Goal: Task Accomplishment & Management: Manage account settings

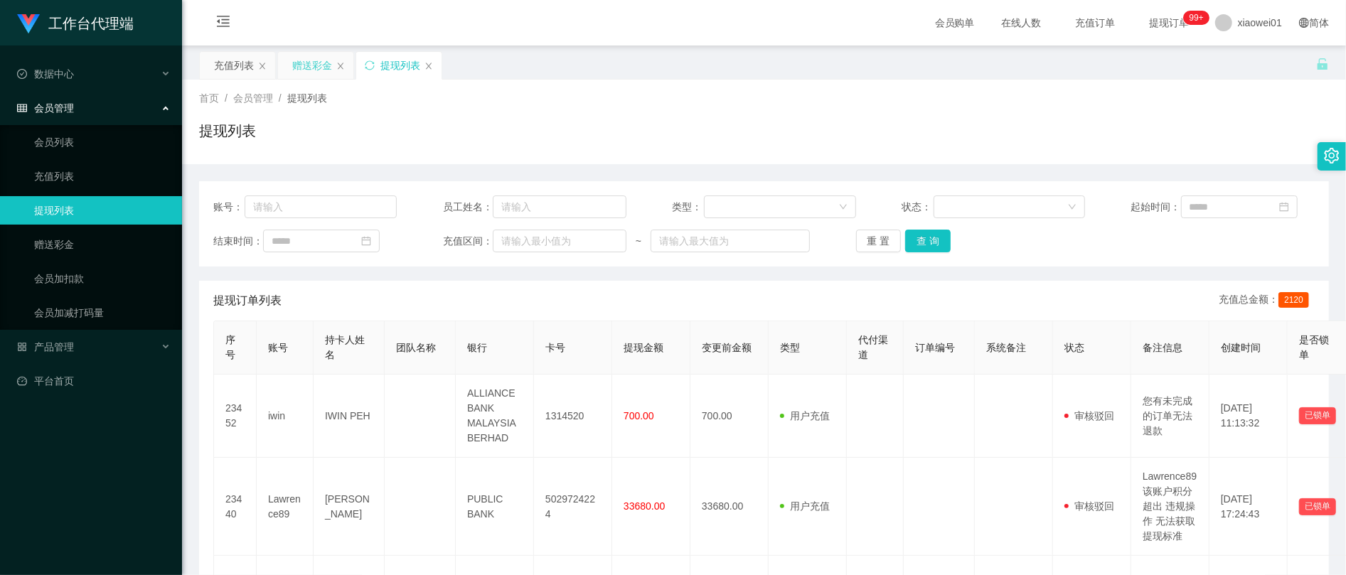
click at [283, 60] on div "赠送彩金" at bounding box center [315, 65] width 75 height 27
click at [292, 65] on div "赠送彩金" at bounding box center [315, 65] width 75 height 27
click at [311, 58] on div "赠送彩金" at bounding box center [312, 65] width 40 height 27
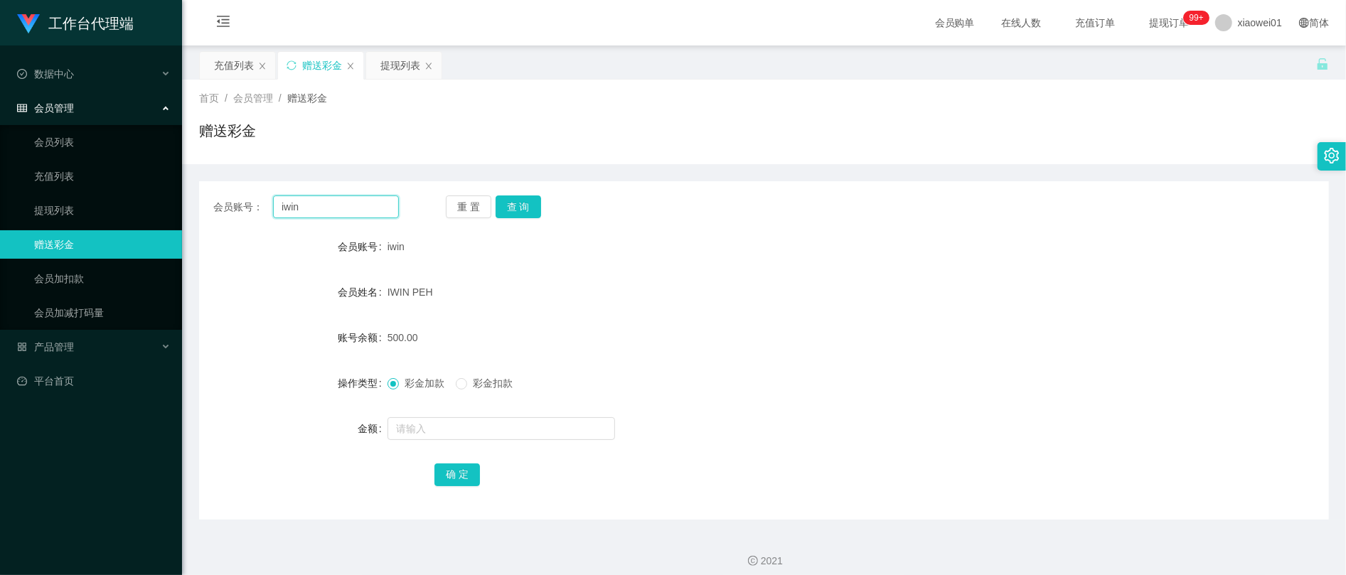
drag, startPoint x: 336, startPoint y: 202, endPoint x: 191, endPoint y: 214, distance: 145.6
click at [196, 214] on main "关闭左侧 关闭右侧 关闭其它 刷新页面 充值列表 赠送彩金 提现列表 首页 / 会员管理 / 赠送彩金 / 赠送彩金 会员账号： iwin 重 置 查 询 会…" at bounding box center [764, 283] width 1164 height 474
paste input "chunsiang1010"
type input "chunsiang1010"
click at [528, 206] on button "查 询" at bounding box center [519, 207] width 46 height 23
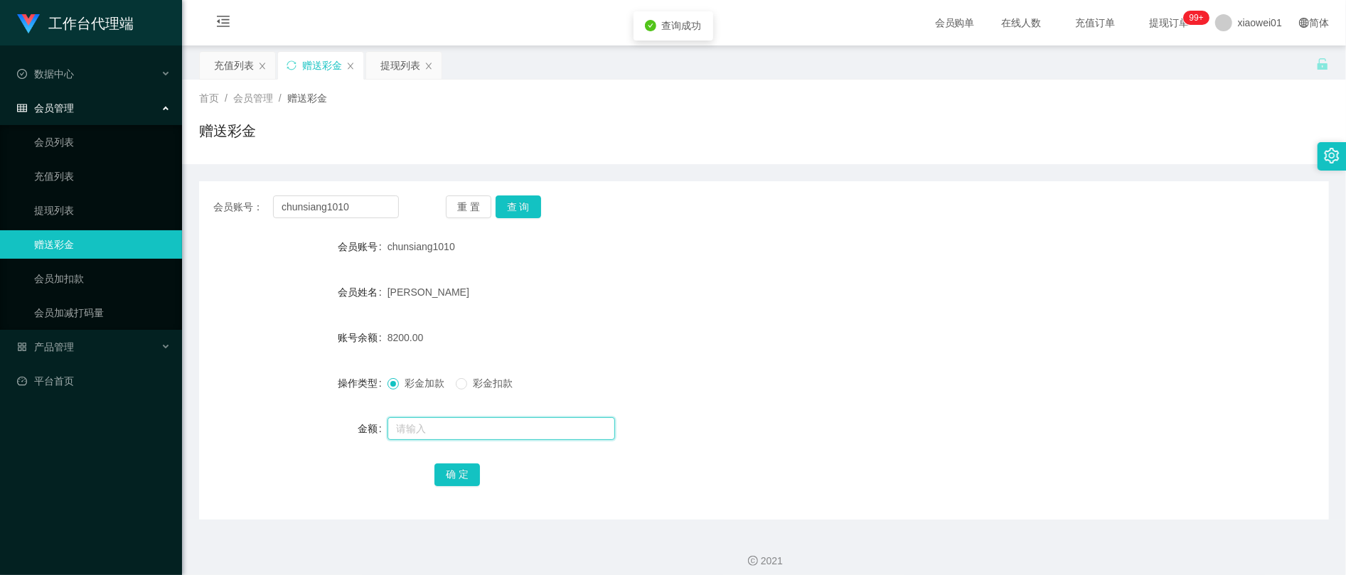
click at [433, 437] on input "text" at bounding box center [502, 428] width 228 height 23
type input "4000"
click at [470, 471] on button "确 定" at bounding box center [458, 475] width 46 height 23
click at [846, 328] on div "12200.00" at bounding box center [717, 338] width 659 height 28
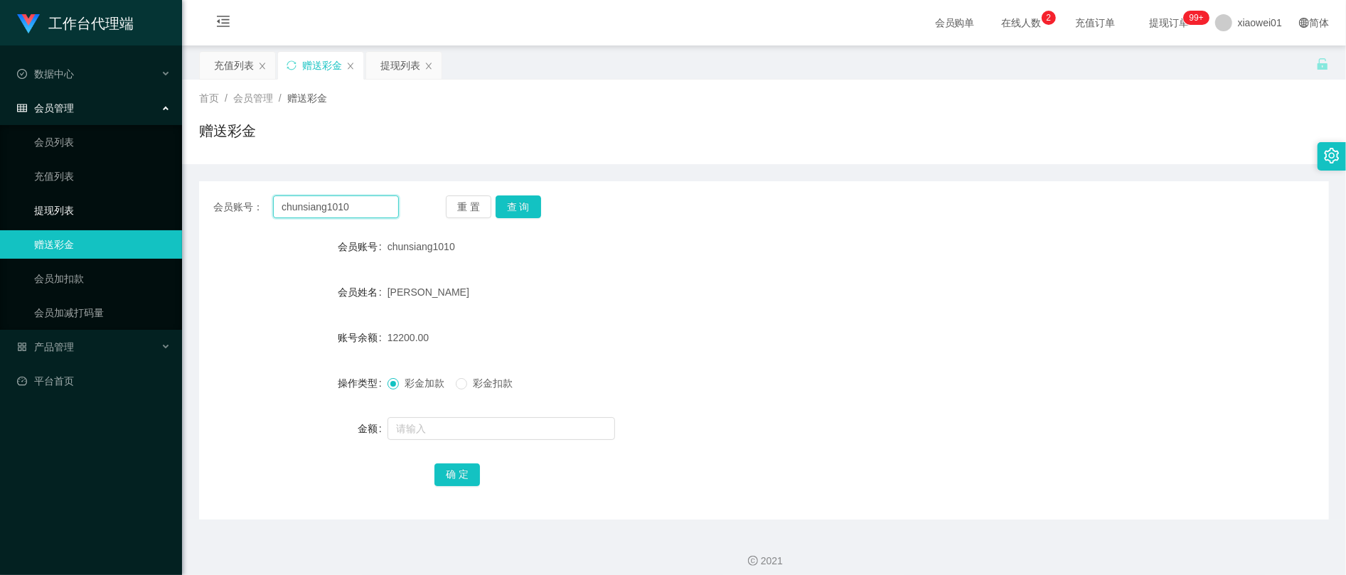
drag, startPoint x: 339, startPoint y: 212, endPoint x: 163, endPoint y: 195, distance: 176.5
click at [147, 197] on section "工作台代理端 数据中心 会员管理 会员列表 充值列表 提现列表 赠送彩金 会员加扣款 会员加减打码量 产品管理 平台首页 保存配置 重置配置 整体风格设置 主…" at bounding box center [673, 293] width 1346 height 586
paste input "dejie0122"
click at [532, 197] on button "查 询" at bounding box center [519, 207] width 46 height 23
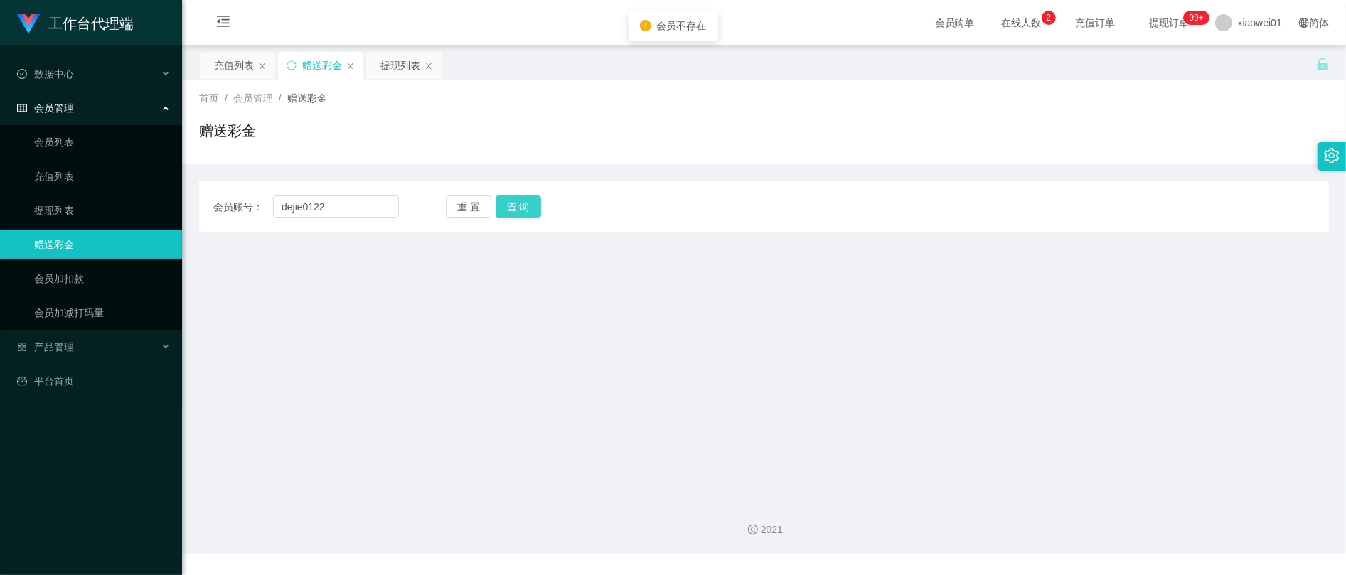
click at [532, 213] on button "查 询" at bounding box center [519, 207] width 46 height 23
drag, startPoint x: 347, startPoint y: 209, endPoint x: 390, endPoint y: 212, distance: 43.5
click at [171, 203] on section "工作台代理端 数据中心 会员管理 会员列表 充值列表 提现列表 赠送彩金 会员加扣款 会员加减打码量 产品管理 平台首页 保存配置 重置配置 整体风格设置 主…" at bounding box center [673, 277] width 1346 height 555
paste input "1233"
click at [514, 199] on button "查 询" at bounding box center [519, 207] width 46 height 23
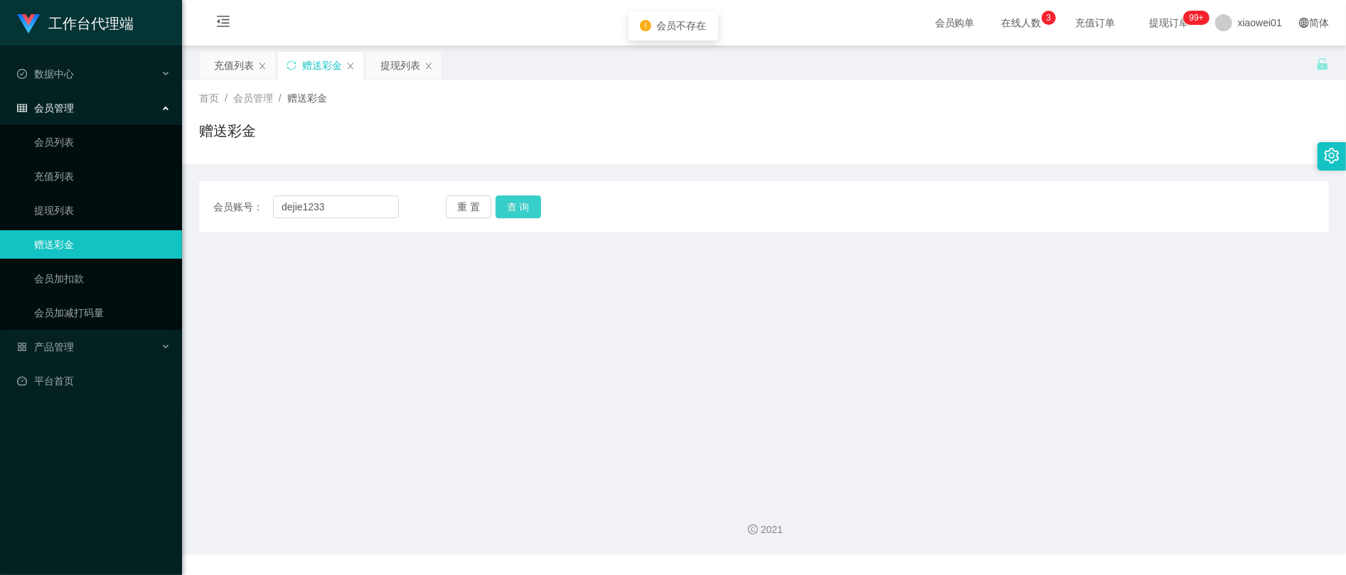
click at [530, 213] on button "查 询" at bounding box center [519, 207] width 46 height 23
drag, startPoint x: 373, startPoint y: 194, endPoint x: 296, endPoint y: 211, distance: 78.7
click at [243, 212] on div "会员账号： dejie1233 重 置 查 询 会员账号 chunsiang1010 会员姓名 [PERSON_NAME] 账号余额 12200.00 操作类…" at bounding box center [764, 206] width 1130 height 51
drag, startPoint x: 336, startPoint y: 225, endPoint x: 342, endPoint y: 218, distance: 9.6
click at [336, 225] on div "会员账号： dejie1233 重 置 查 询 会员账号 chunsiang1010 会员姓名 [PERSON_NAME] 账号余额 12200.00 操作类…" at bounding box center [764, 206] width 1130 height 51
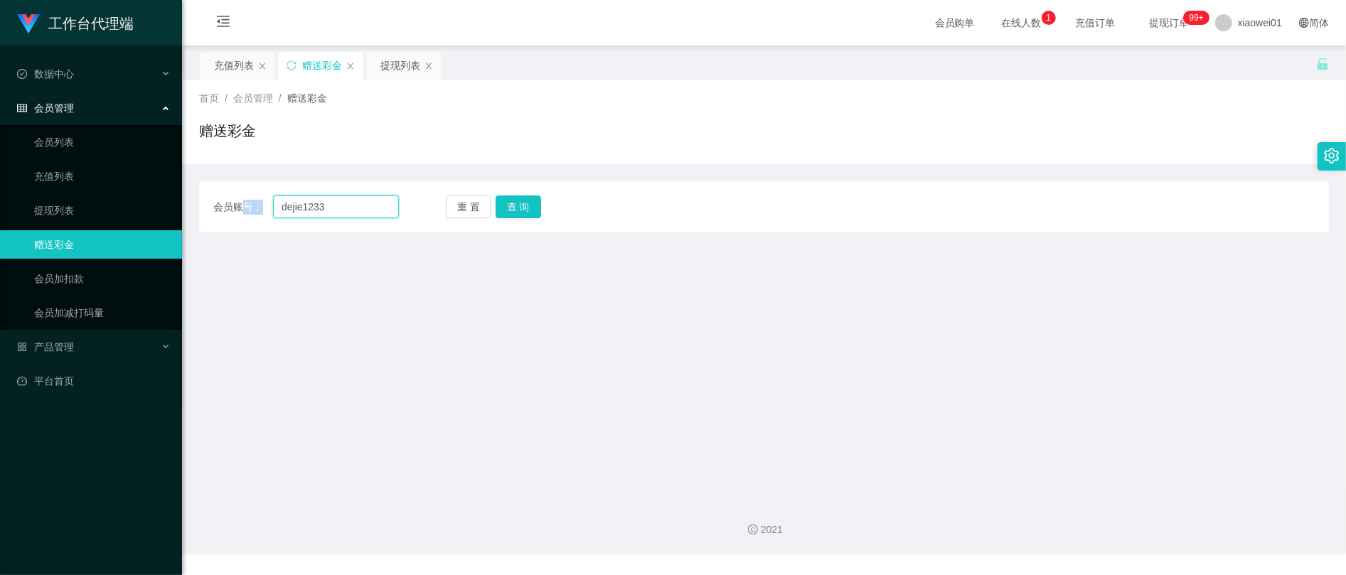
click at [351, 203] on input "dejie1233" at bounding box center [336, 207] width 126 height 23
drag, startPoint x: 380, startPoint y: 203, endPoint x: 223, endPoint y: 199, distance: 156.5
click at [223, 199] on div "会员账号： dejie1233" at bounding box center [306, 207] width 186 height 23
paste input "2"
type input "dejie1223"
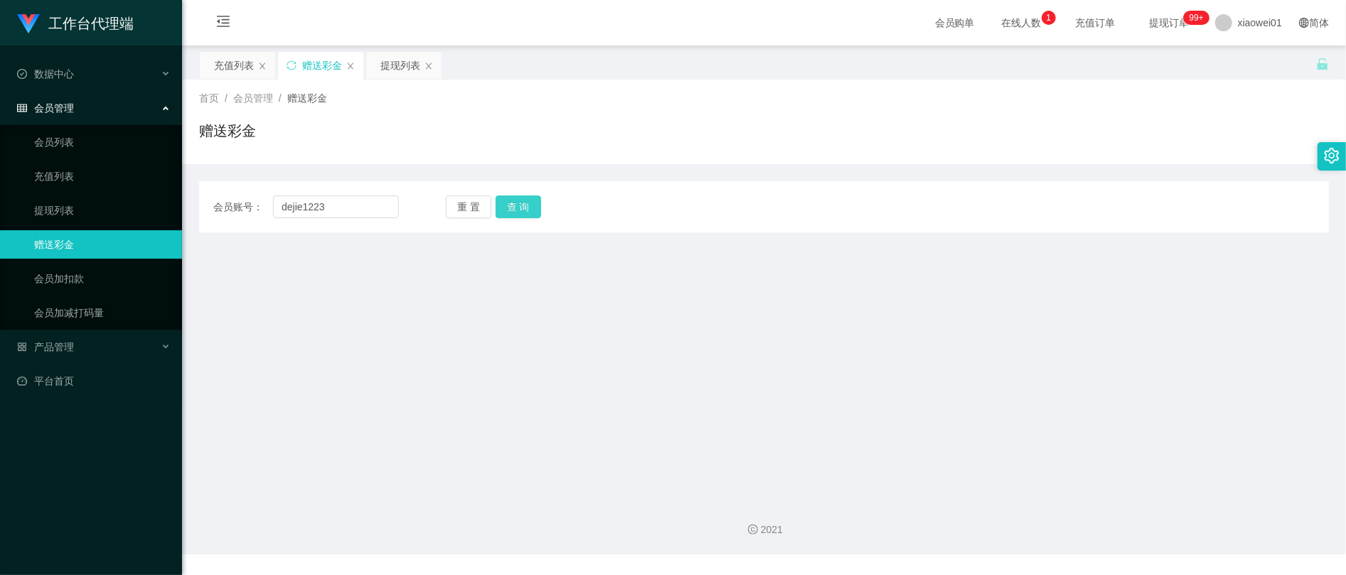
click at [515, 206] on button "查 询" at bounding box center [519, 207] width 46 height 23
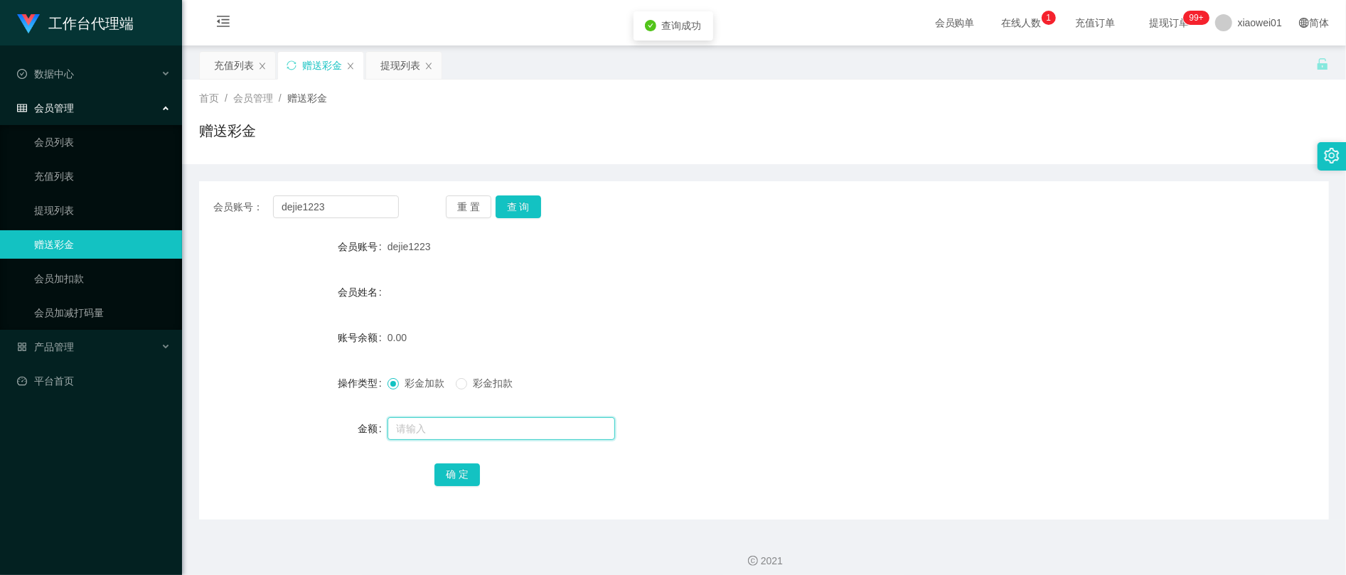
click at [444, 434] on input "text" at bounding box center [502, 428] width 228 height 23
type input "30"
click at [435, 454] on form "会员账号 dejie1223 会员姓名 账号余额 0.00 操作类型 彩金加款 彩金扣款 金额 30 确 定" at bounding box center [764, 361] width 1130 height 256
click at [442, 473] on button "确 定" at bounding box center [458, 475] width 46 height 23
click at [927, 380] on div "彩金加款 彩金扣款" at bounding box center [717, 383] width 659 height 28
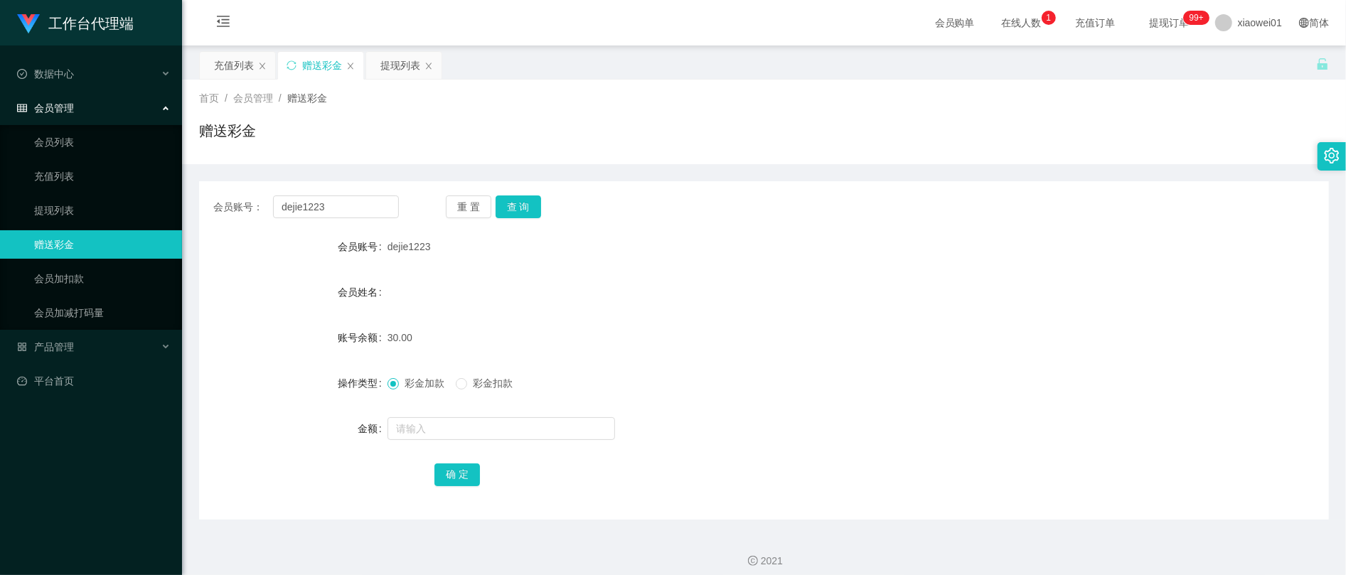
click at [47, 107] on span "会员管理" at bounding box center [45, 107] width 57 height 11
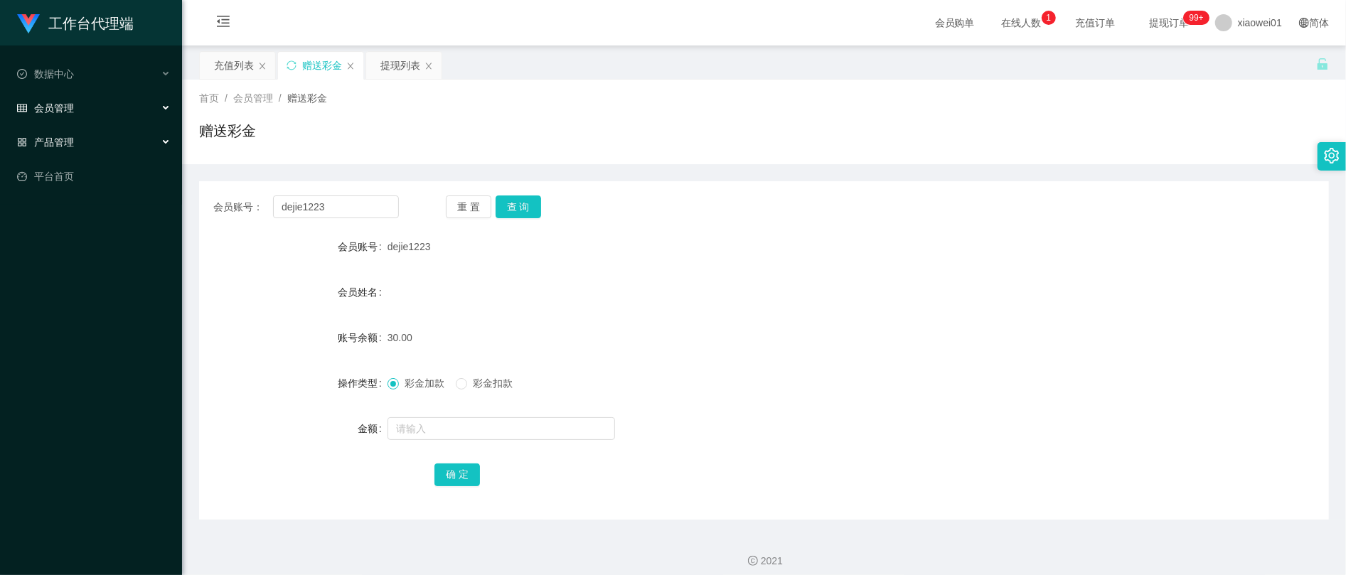
click at [41, 128] on div "产品管理" at bounding box center [91, 142] width 182 height 28
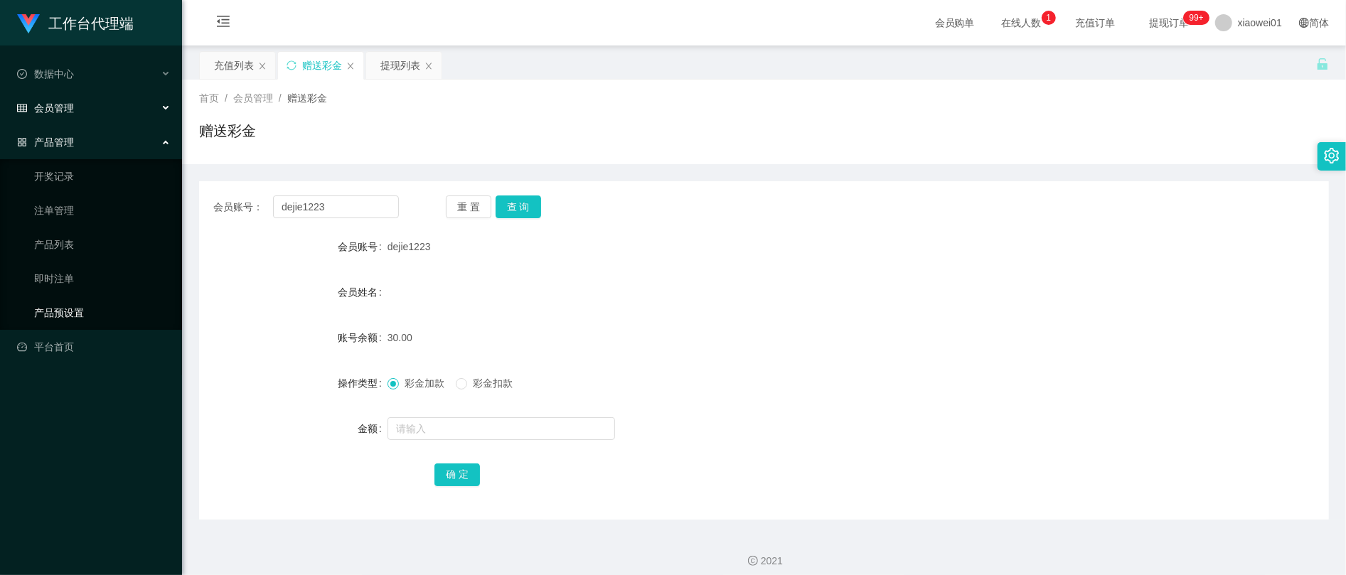
click at [65, 314] on link "产品预设置" at bounding box center [102, 313] width 137 height 28
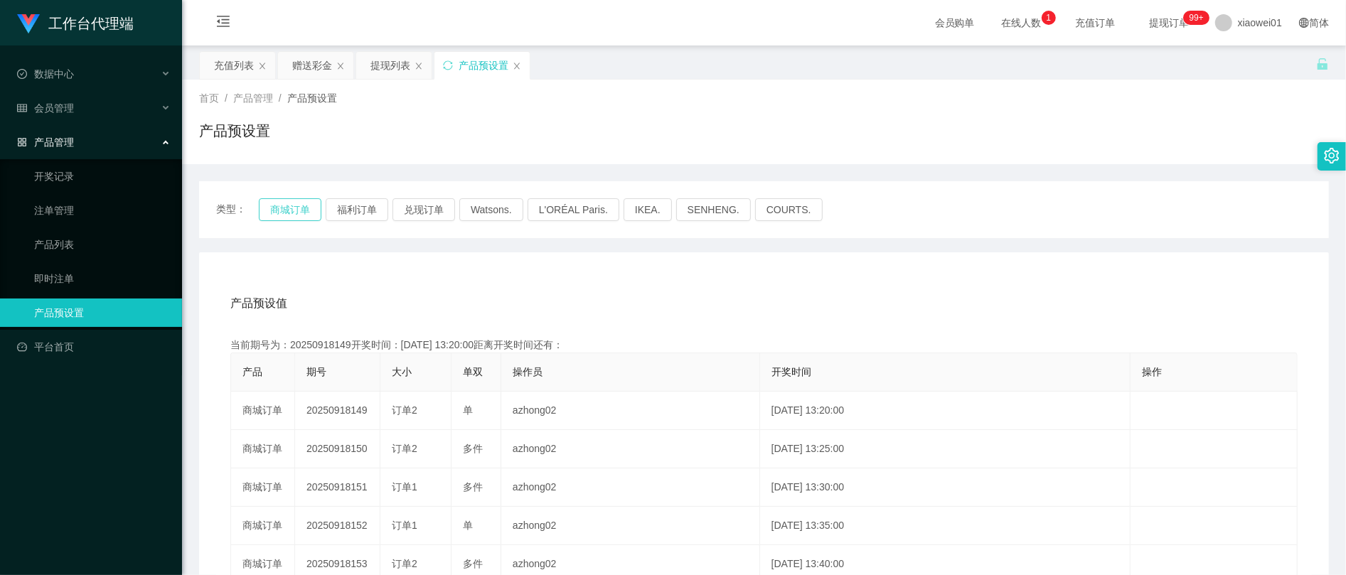
click at [304, 206] on button "商城订单" at bounding box center [290, 209] width 63 height 23
drag, startPoint x: 300, startPoint y: 182, endPoint x: 305, endPoint y: 209, distance: 27.5
click at [304, 185] on div "类型： 商城订单 福利订单 兑现订单 Watsons. L'ORÉAL Paris. IKEA. [GEOGRAPHIC_DATA]. COURTS." at bounding box center [764, 209] width 1130 height 57
click at [297, 211] on button "商城订单" at bounding box center [290, 209] width 63 height 23
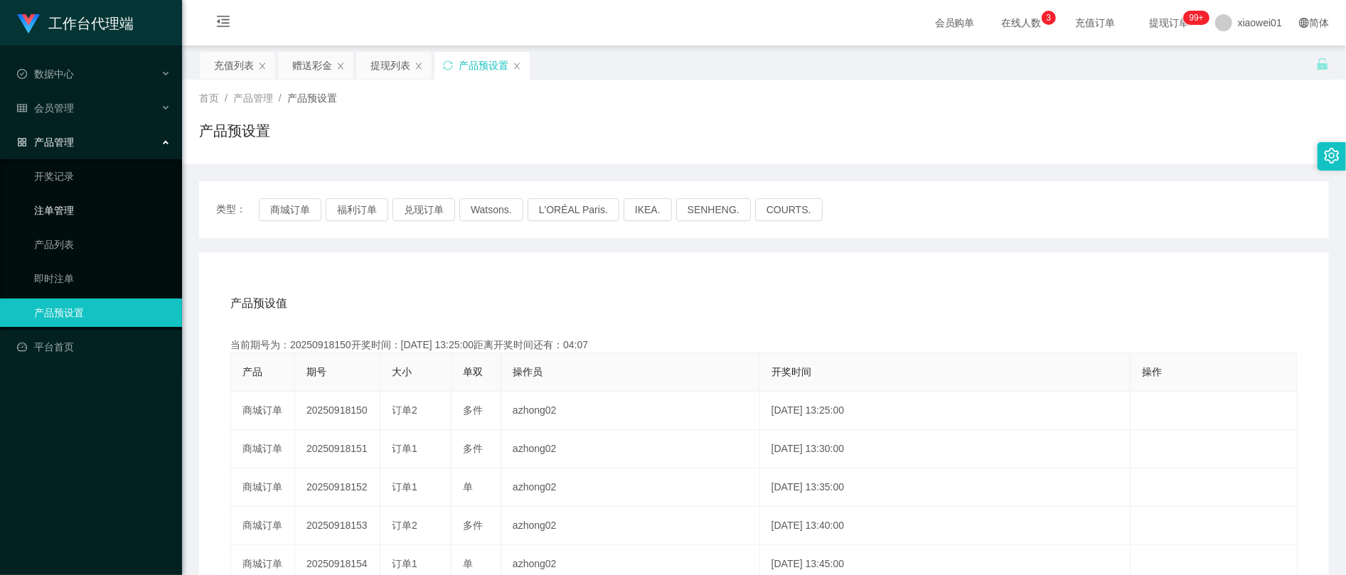
click at [81, 198] on link "注单管理" at bounding box center [102, 210] width 137 height 28
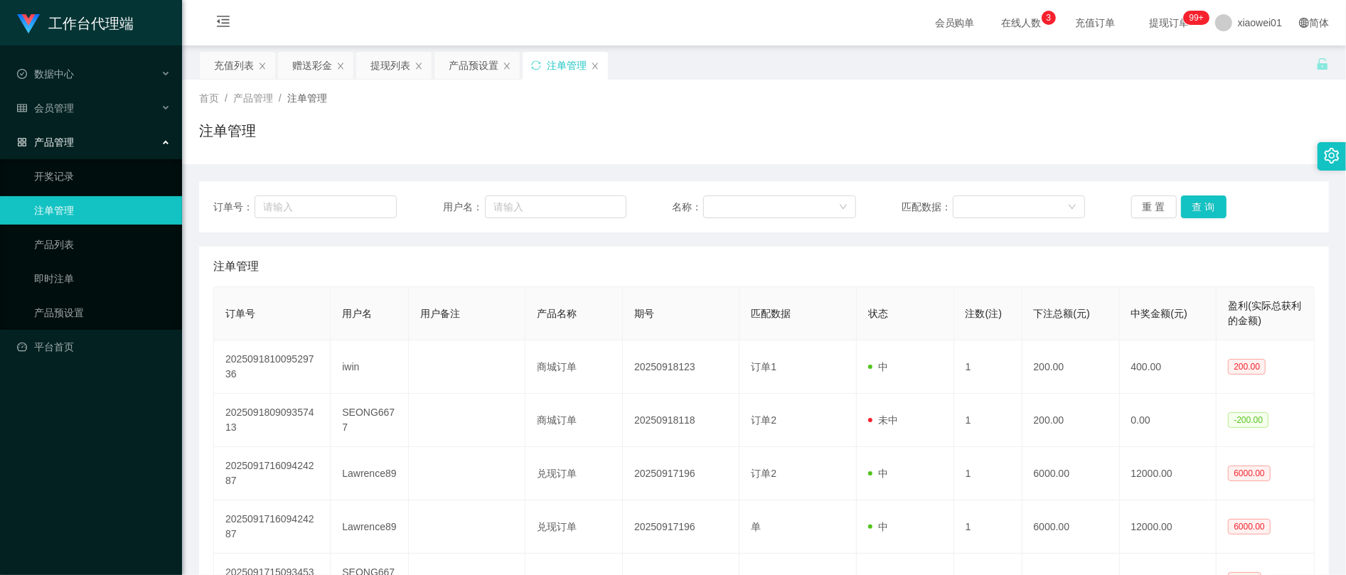
click at [1138, 191] on div "订单号： 用户名： 名称： 匹配数据： 重 置 查 询" at bounding box center [764, 206] width 1130 height 51
click at [1144, 202] on button "重 置" at bounding box center [1155, 207] width 46 height 23
click at [1145, 203] on button "重 置" at bounding box center [1155, 207] width 46 height 23
click at [484, 66] on div "产品预设置" at bounding box center [474, 65] width 50 height 27
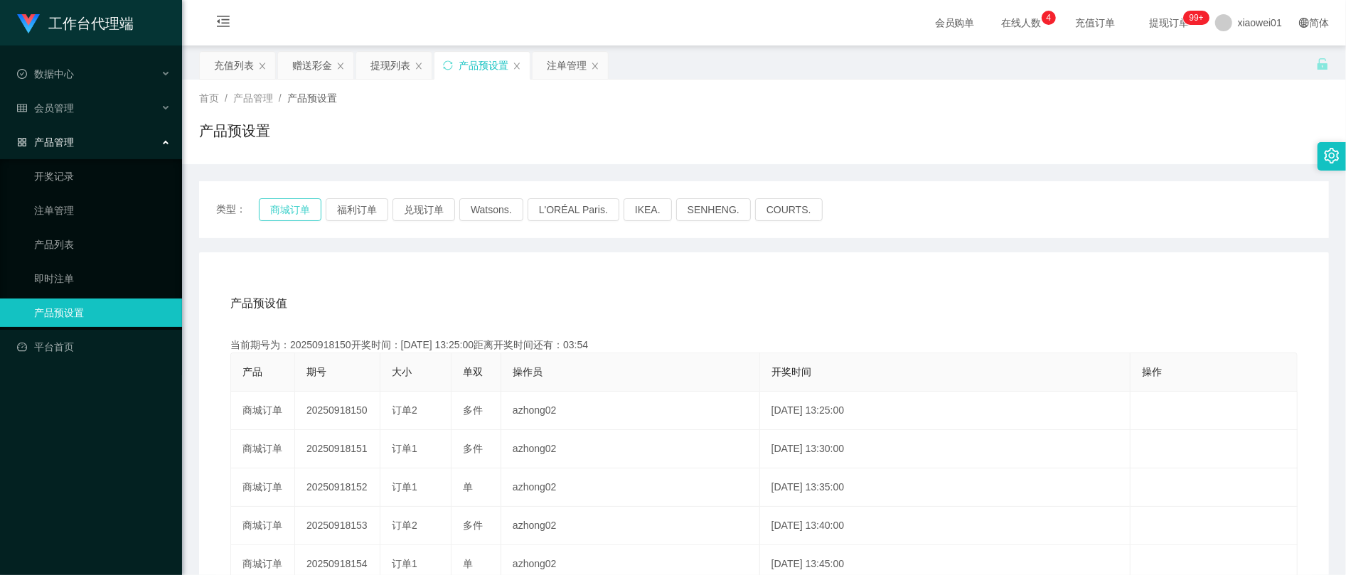
click at [272, 205] on button "商城订单" at bounding box center [290, 209] width 63 height 23
click at [272, 206] on button "商城订单" at bounding box center [290, 209] width 63 height 23
click at [279, 203] on button "商城订单" at bounding box center [290, 209] width 63 height 23
click at [572, 55] on div "注单管理" at bounding box center [567, 65] width 40 height 27
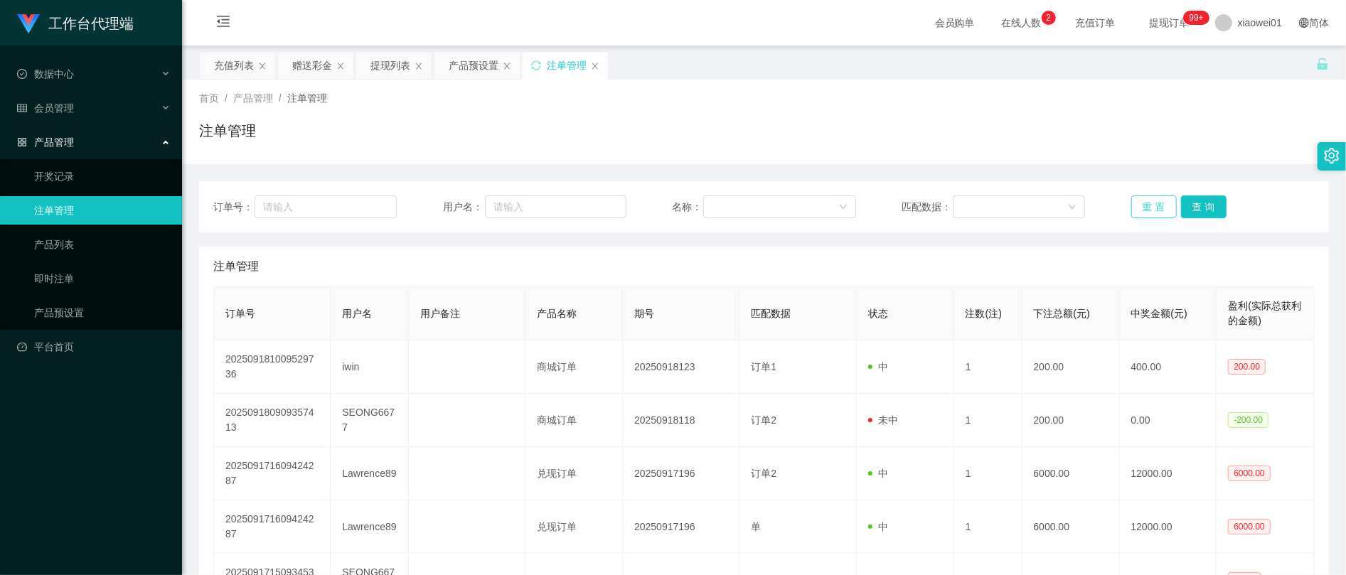
click at [1138, 200] on button "重 置" at bounding box center [1155, 207] width 46 height 23
click at [459, 54] on div "产品预设置" at bounding box center [474, 65] width 50 height 27
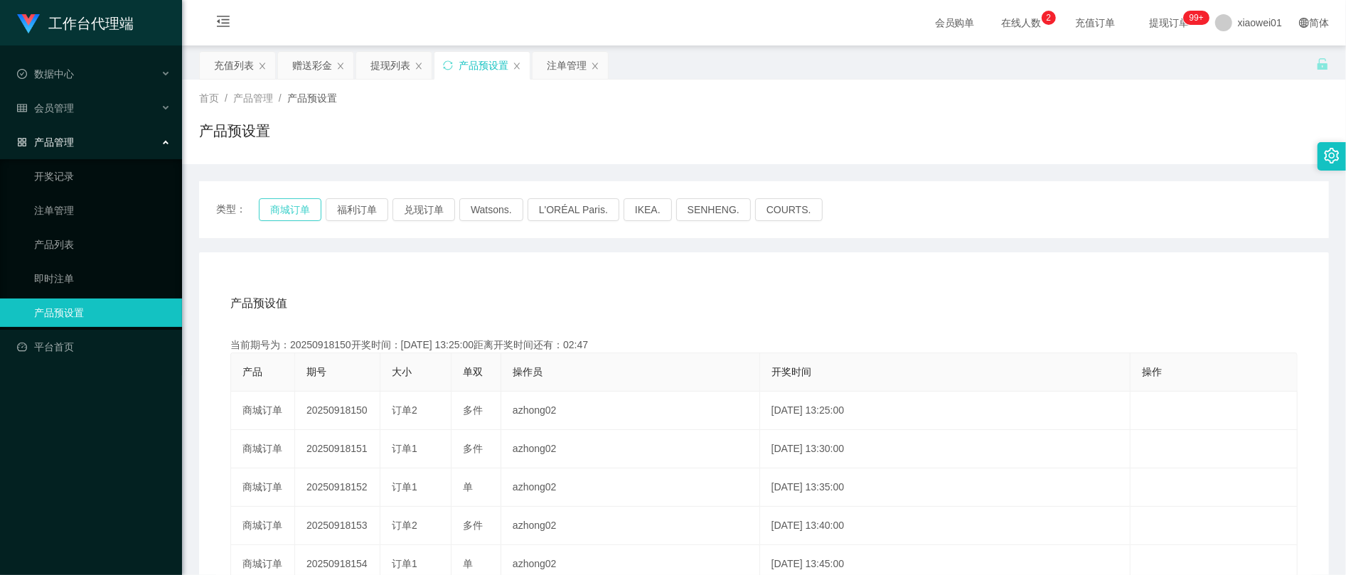
click at [287, 211] on button "商城订单" at bounding box center [290, 209] width 63 height 23
click at [550, 70] on div "注单管理" at bounding box center [567, 65] width 40 height 27
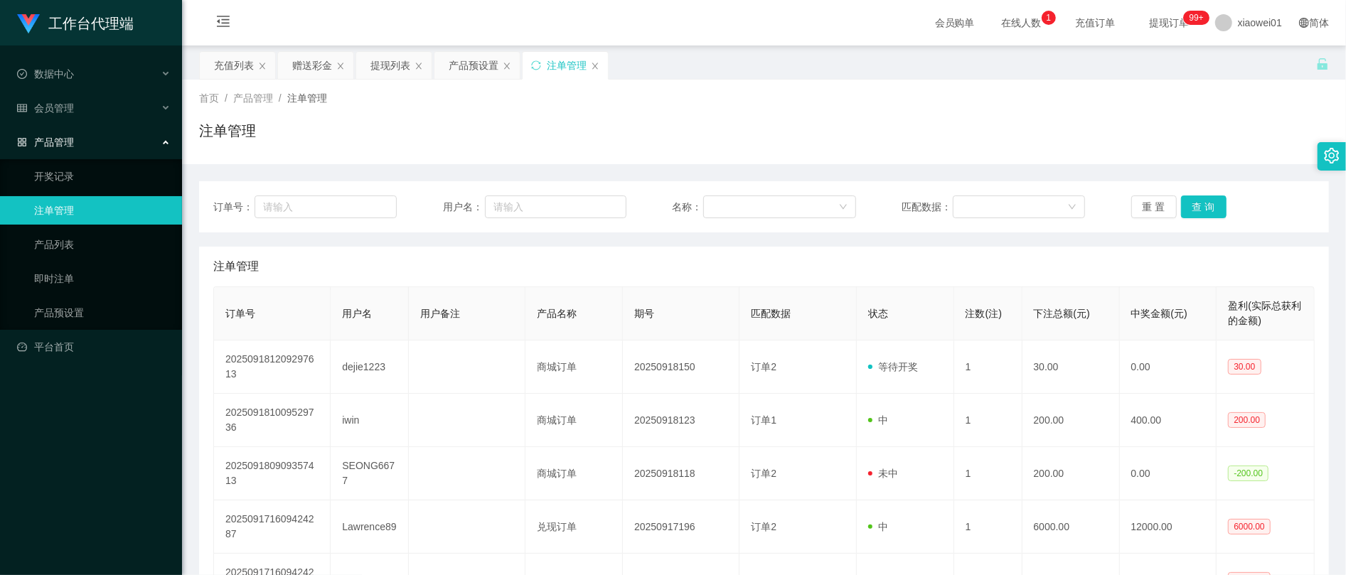
click at [1138, 192] on div "订单号： 用户名： 名称： 匹配数据： 重 置 查 询" at bounding box center [764, 206] width 1130 height 51
click at [1147, 208] on button "重 置" at bounding box center [1155, 207] width 46 height 23
click at [1144, 205] on button "重 置" at bounding box center [1155, 207] width 46 height 23
click at [361, 60] on div "提现列表" at bounding box center [393, 65] width 75 height 27
click at [413, 69] on div "提现列表" at bounding box center [393, 65] width 75 height 27
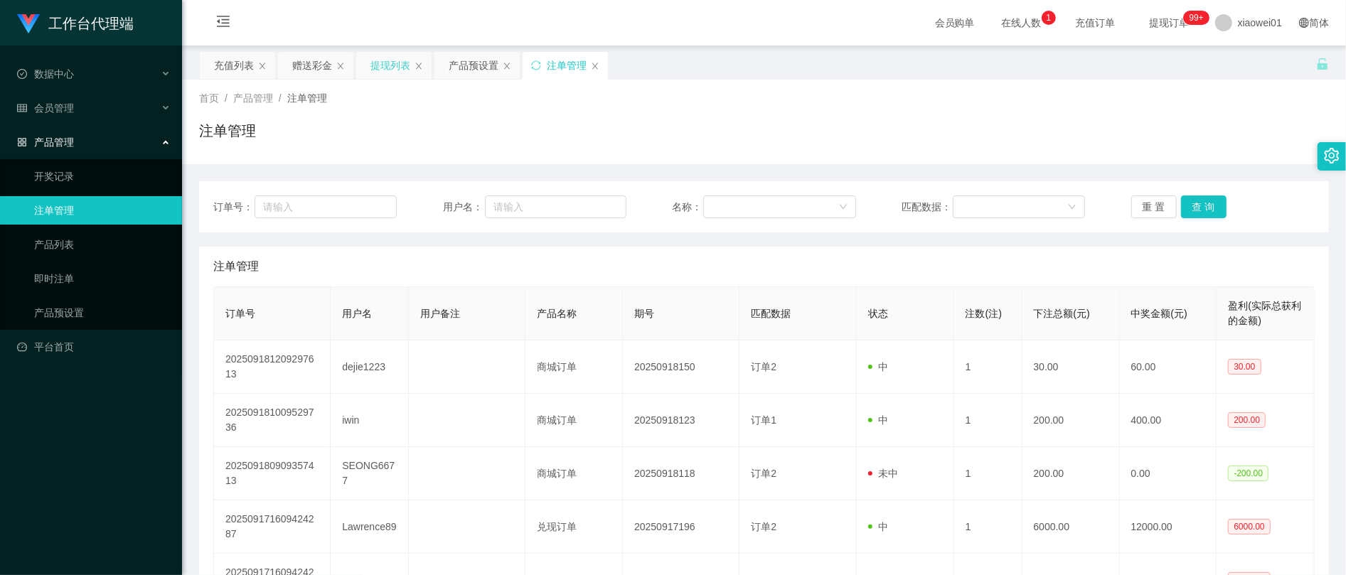
click at [378, 63] on div "提现列表" at bounding box center [391, 65] width 40 height 27
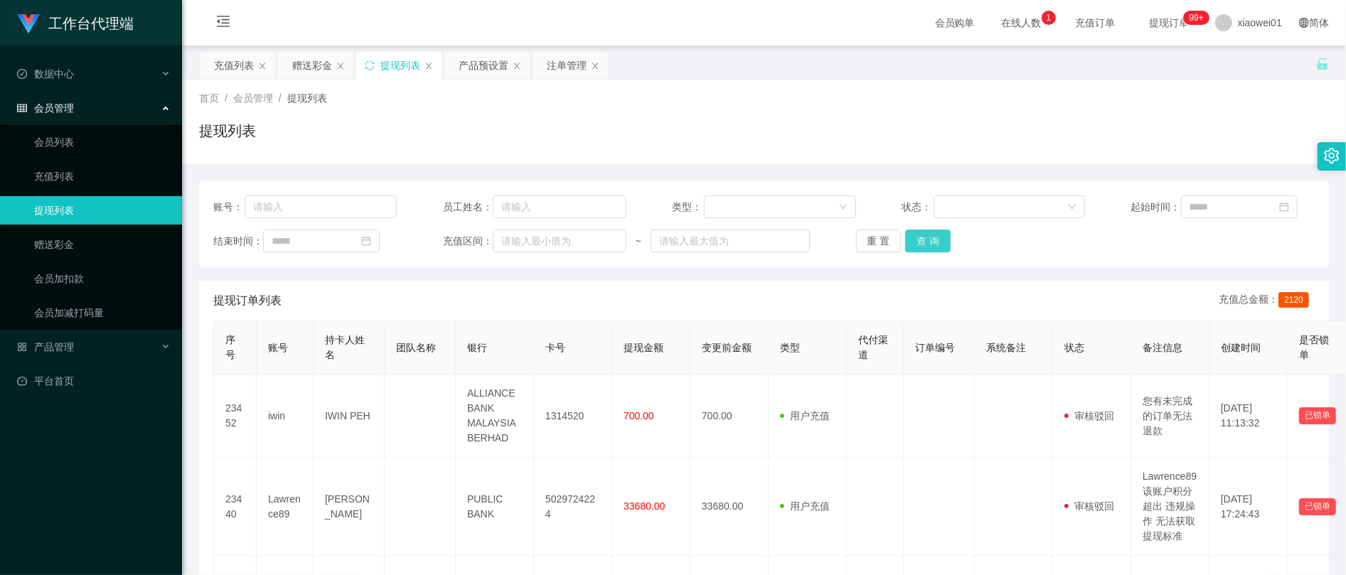
click at [937, 252] on button "查 询" at bounding box center [928, 241] width 46 height 23
click at [936, 252] on button "查 询" at bounding box center [928, 241] width 46 height 23
click at [314, 69] on div "赠送彩金" at bounding box center [312, 65] width 40 height 27
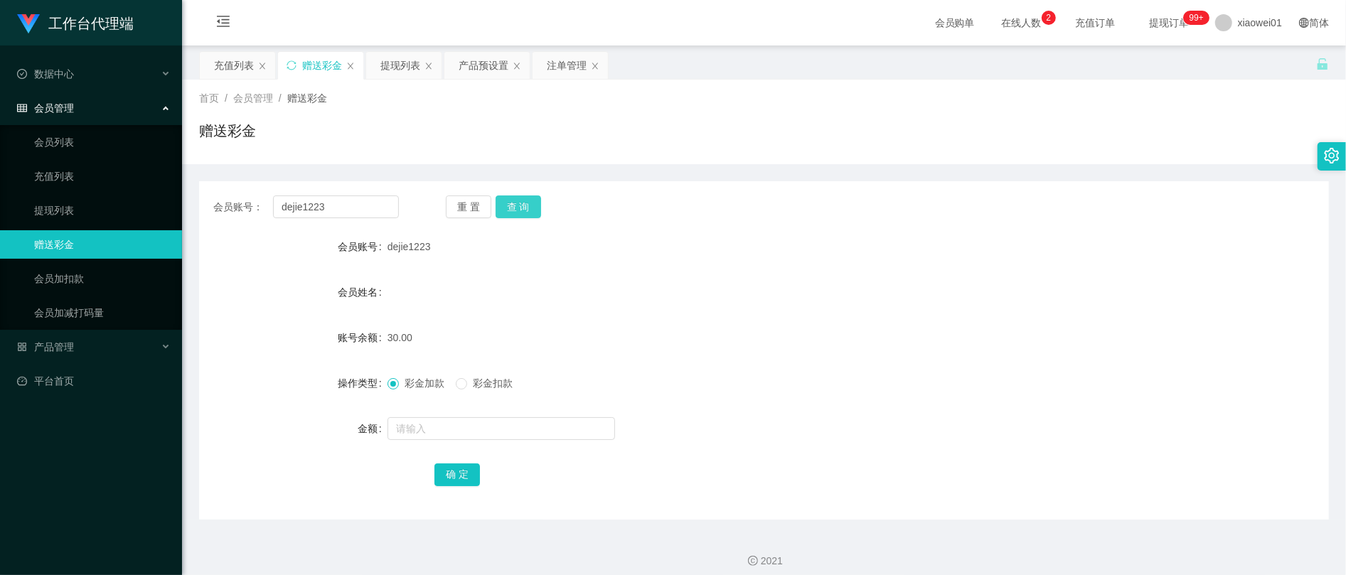
click at [523, 212] on button "查 询" at bounding box center [519, 207] width 46 height 23
click at [865, 260] on div "dejie1223" at bounding box center [717, 247] width 659 height 28
click at [400, 69] on div "提现列表" at bounding box center [401, 65] width 40 height 27
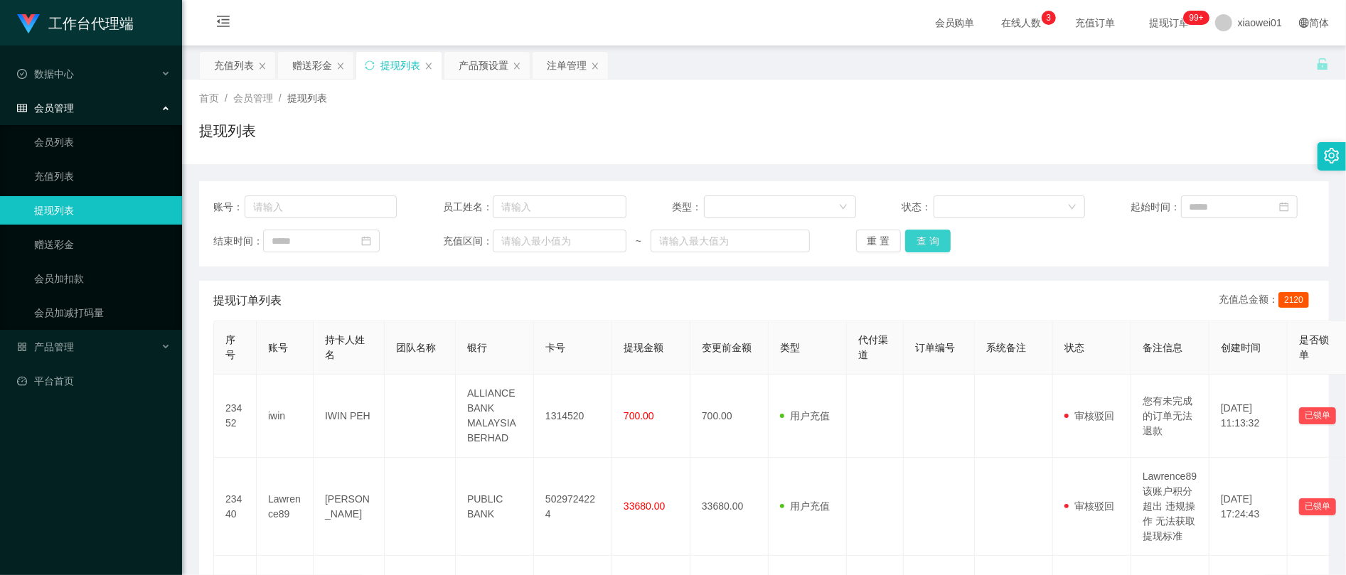
click at [920, 246] on button "查 询" at bounding box center [928, 241] width 46 height 23
click at [932, 245] on button "查 询" at bounding box center [928, 241] width 46 height 23
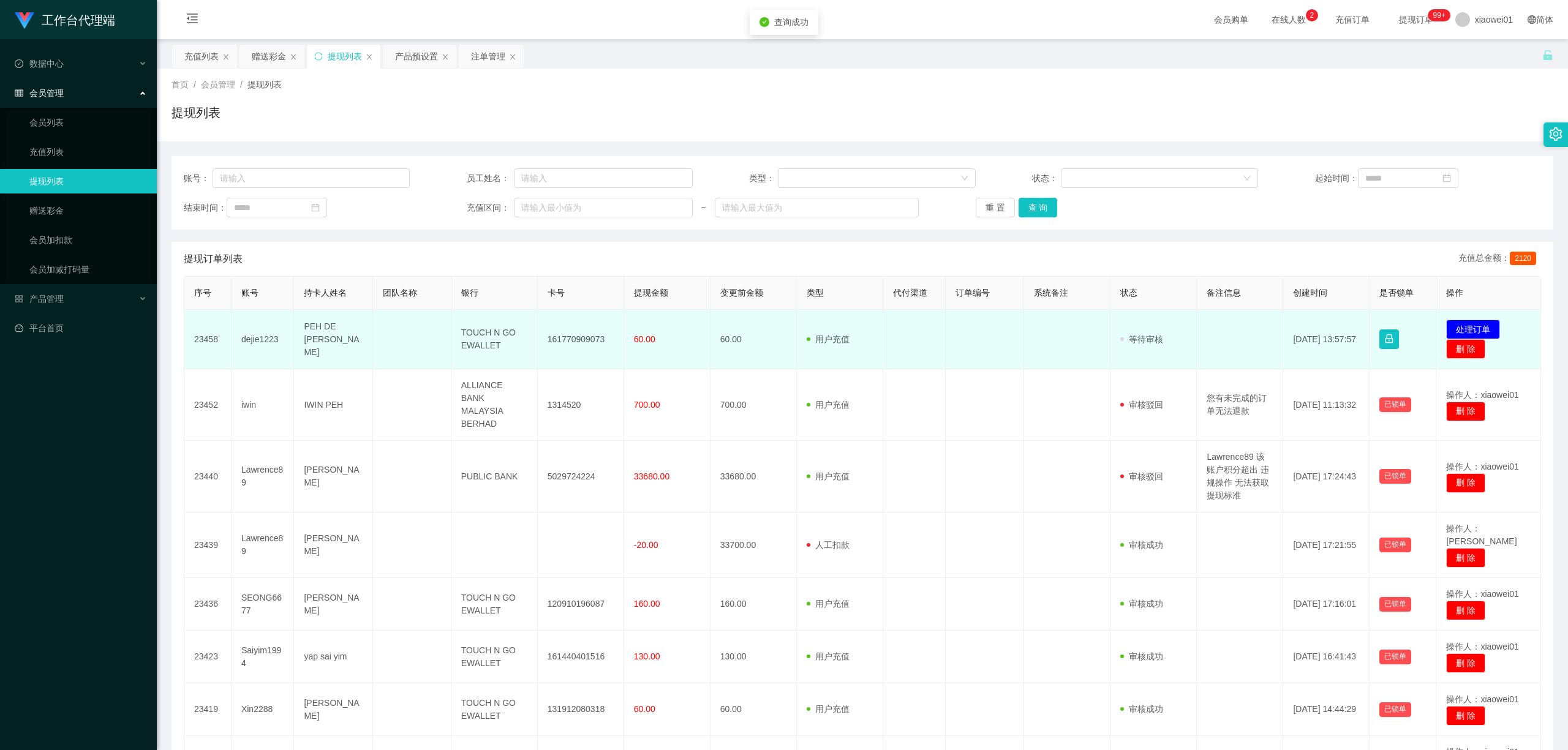
click at [556, 341] on td "161770909073" at bounding box center [580, 339] width 86 height 59
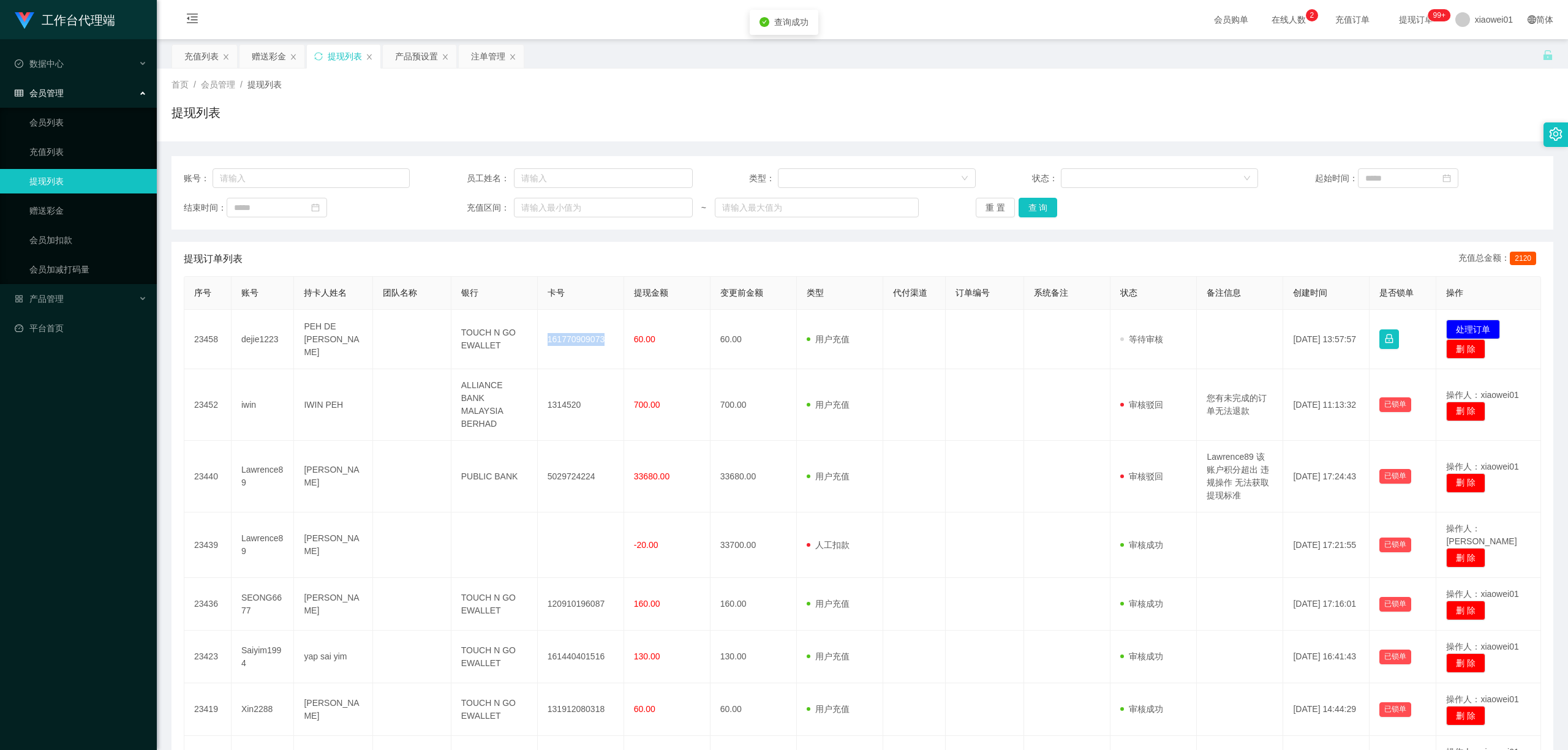
copy td "161770909073"
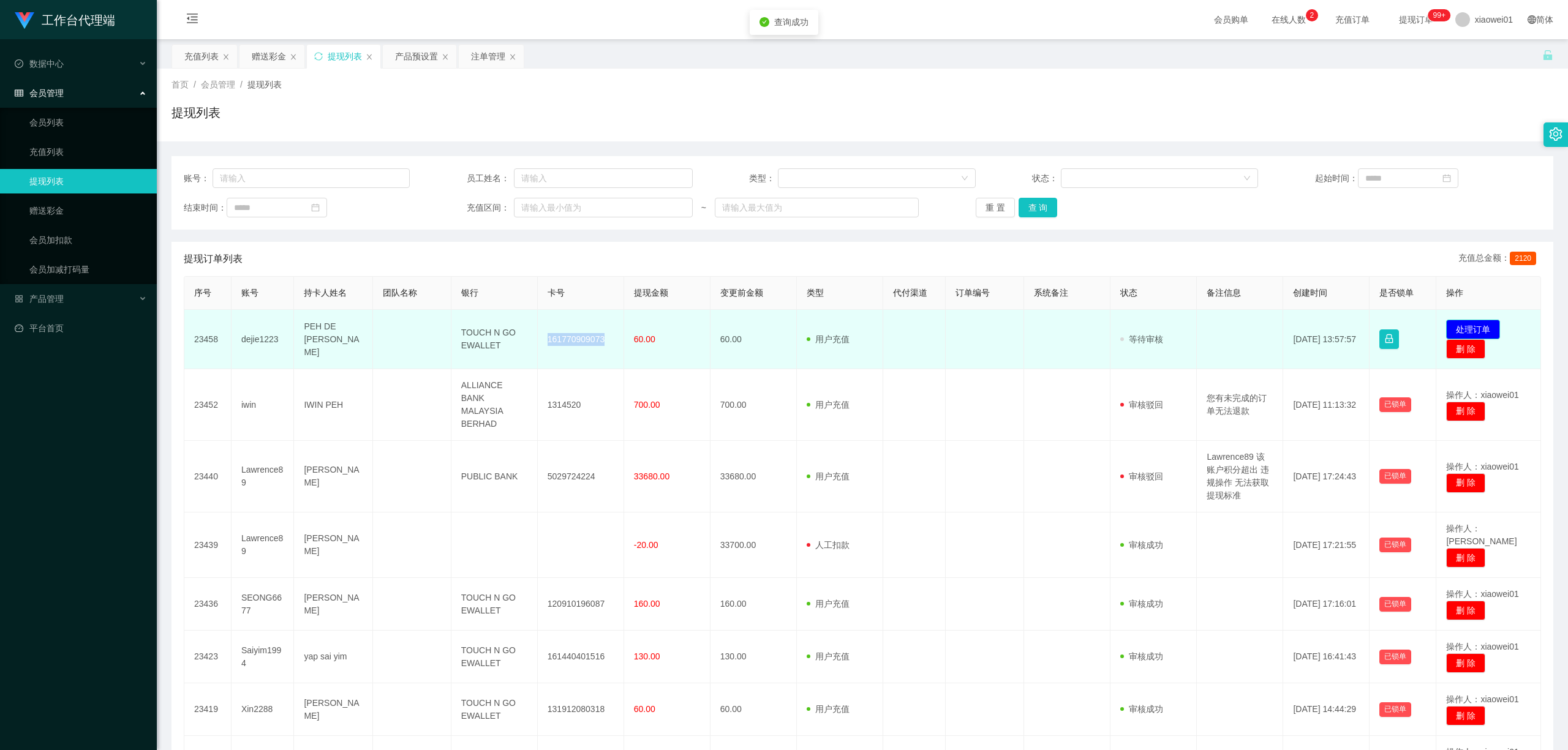
click at [1159, 322] on button "处理订单" at bounding box center [1472, 329] width 54 height 20
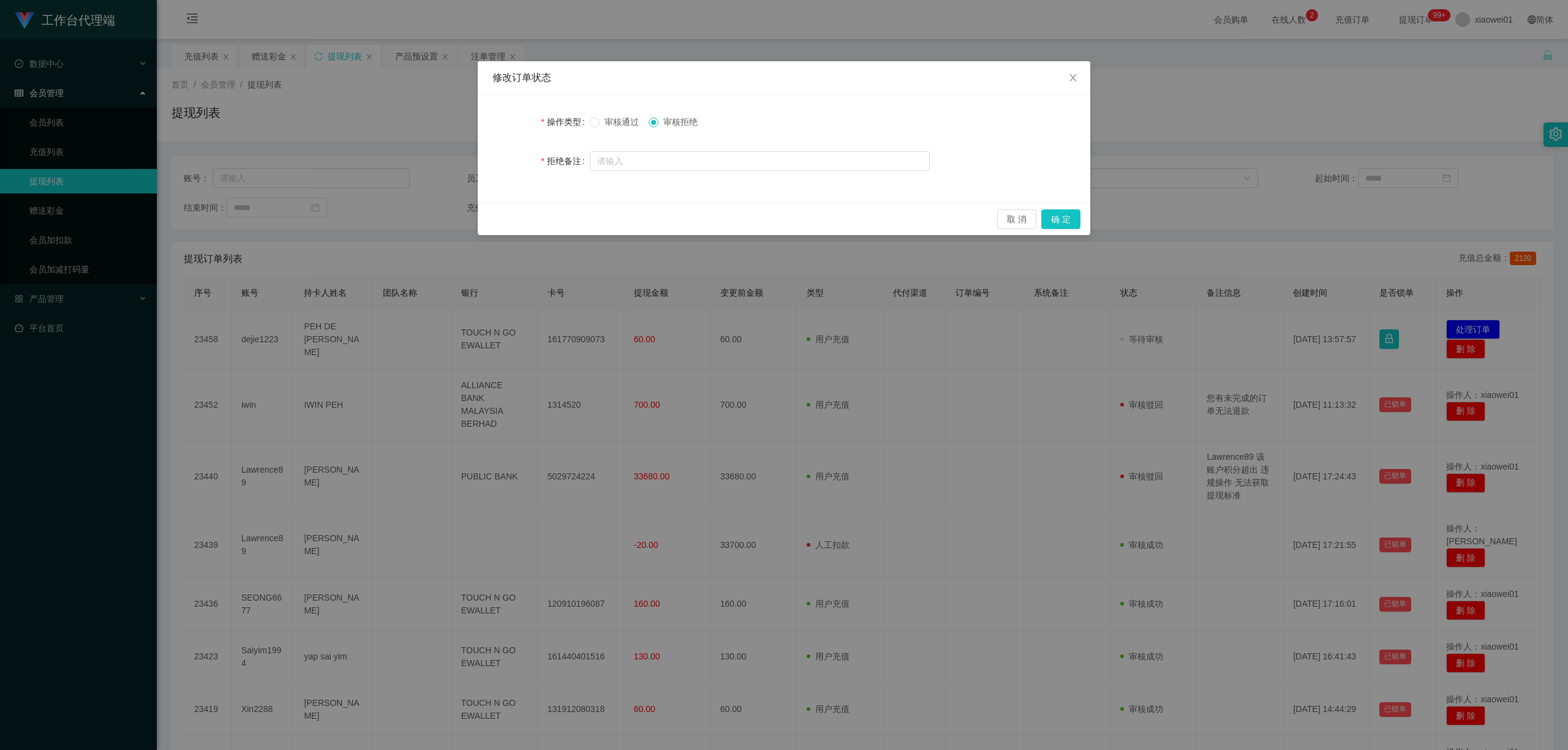
click at [625, 124] on span "审核通过" at bounding box center [621, 121] width 44 height 9
click at [1071, 208] on div "取 消 确 定" at bounding box center [784, 219] width 612 height 33
click at [1063, 236] on div "修改订单状态 操作类型 审核通过 审核拒绝 拒绝备注 取 消 确 定" at bounding box center [784, 375] width 1568 height 750
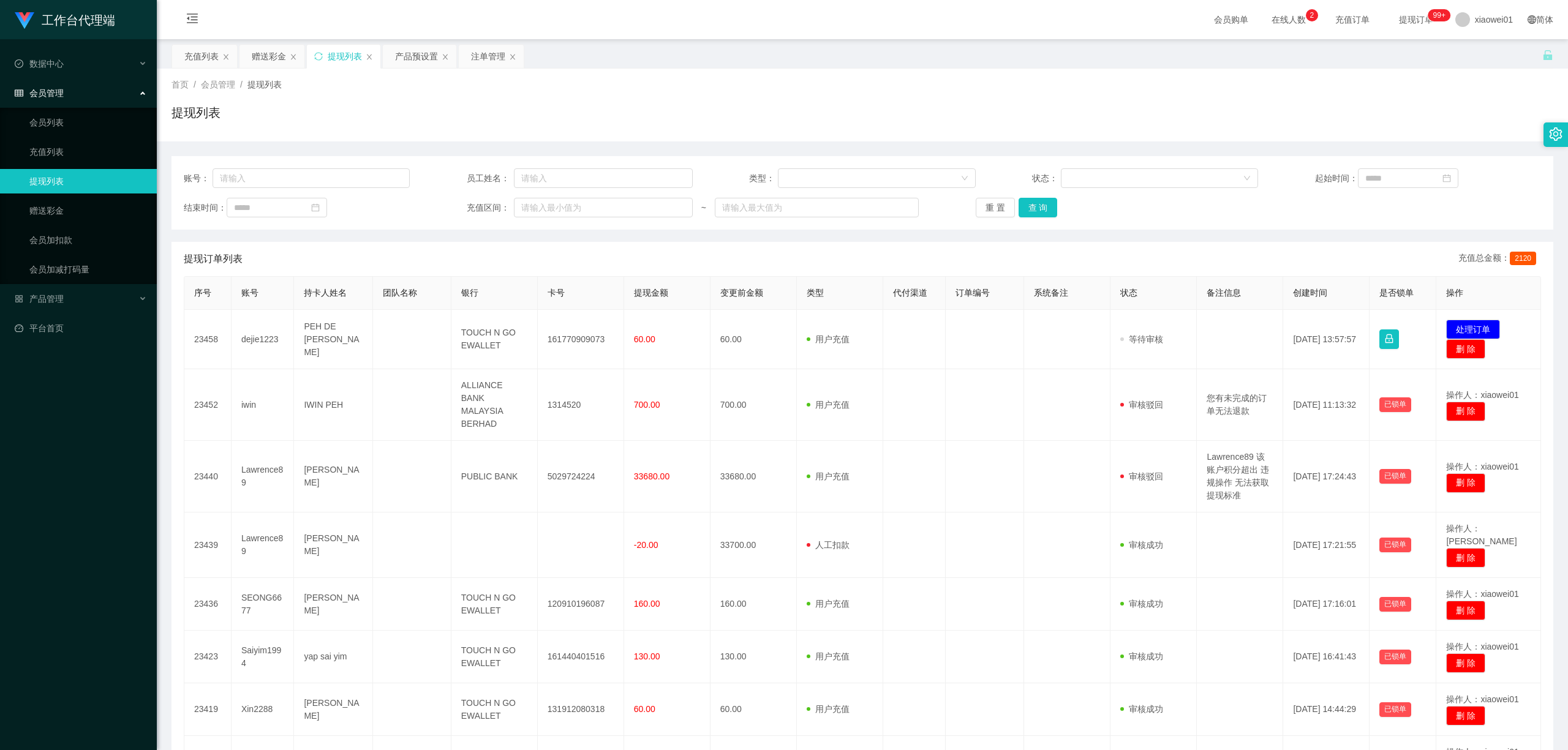
click at [1075, 212] on div "修改订单状态 操作类型 审核通过 审核拒绝 拒绝备注 取 消 确 定" at bounding box center [784, 375] width 1568 height 750
click at [1159, 329] on button "处理订单" at bounding box center [1472, 329] width 54 height 20
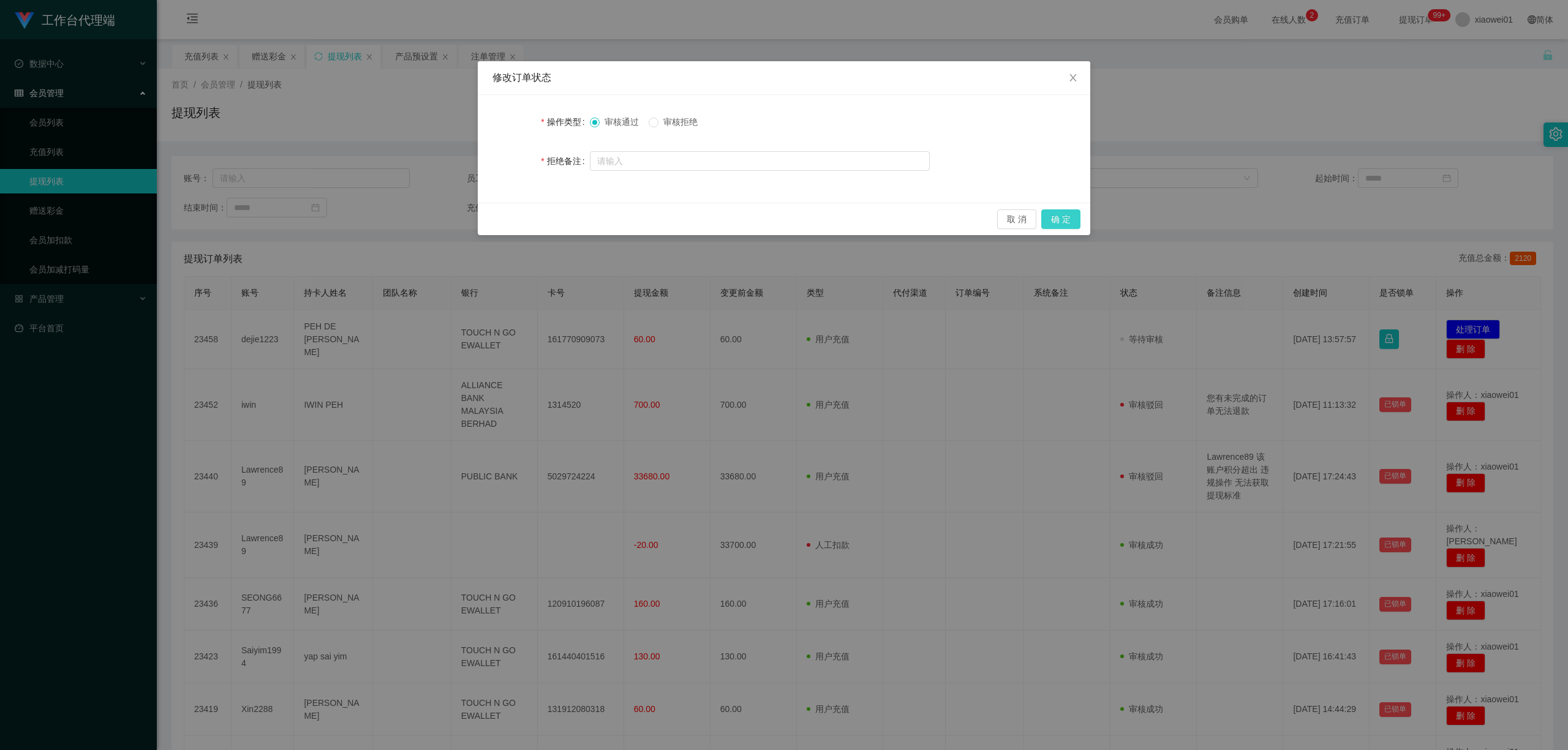
drag, startPoint x: 1066, startPoint y: 223, endPoint x: 1075, endPoint y: 224, distance: 9.1
click at [1068, 223] on button "确 定" at bounding box center [1061, 219] width 40 height 20
